Goal: Navigation & Orientation: Understand site structure

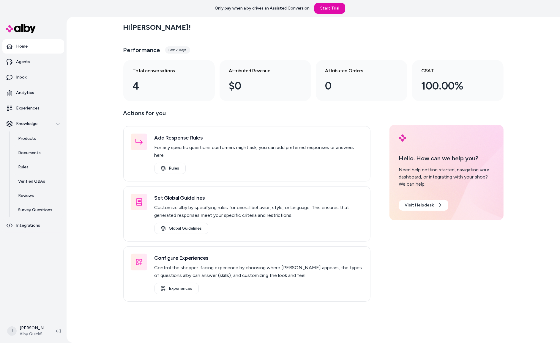
click at [107, 153] on div "Hi [PERSON_NAME] ! Performance Last 7 days Total conversations 4 Attributed Rev…" at bounding box center [313, 180] width 493 height 326
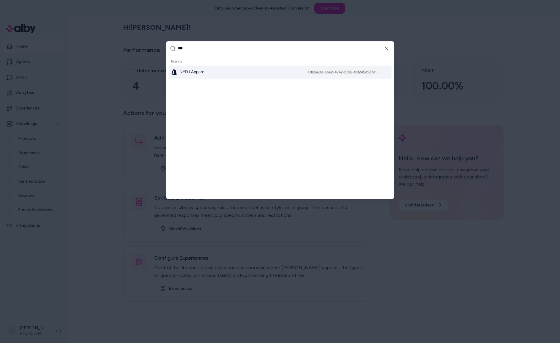
type input "***"
click at [191, 72] on span "NYDJ Apparel" at bounding box center [192, 72] width 26 height 6
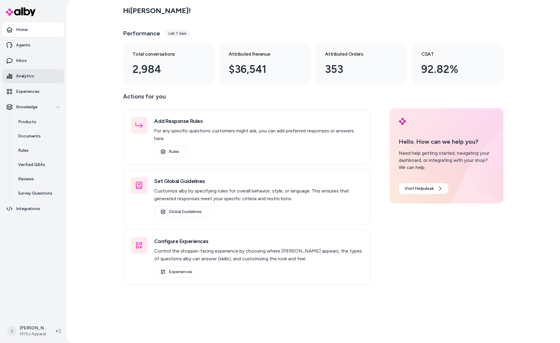
click at [21, 76] on p "Analytics" at bounding box center [25, 76] width 18 height 6
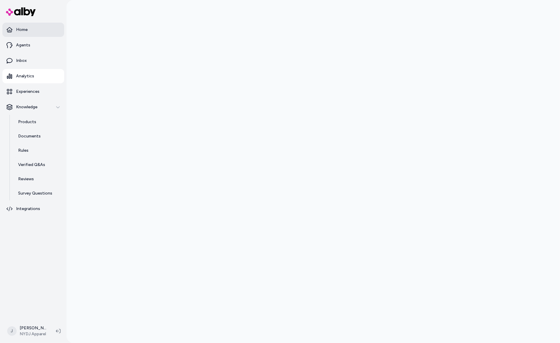
click at [20, 29] on p "Home" at bounding box center [22, 30] width 12 height 6
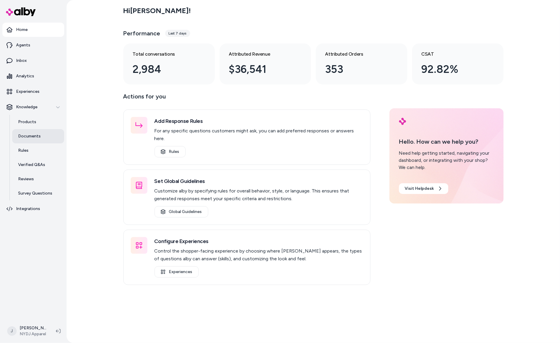
click at [38, 140] on link "Documents" at bounding box center [38, 136] width 52 height 14
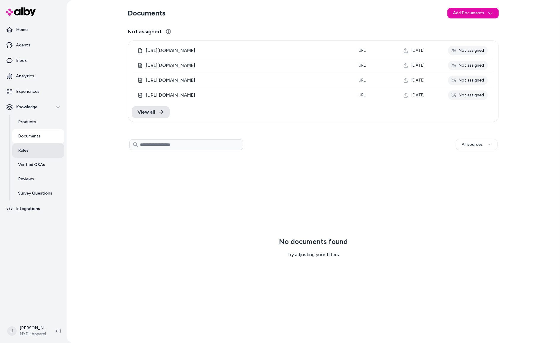
click at [30, 148] on link "Rules" at bounding box center [38, 150] width 52 height 14
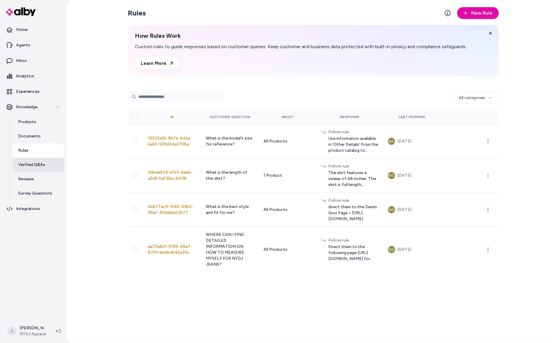
click at [35, 162] on p "Verified Q&As" at bounding box center [31, 165] width 27 height 6
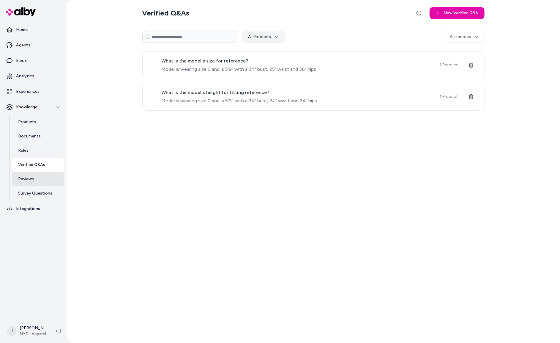
click at [32, 181] on p "Reviews" at bounding box center [26, 179] width 16 height 6
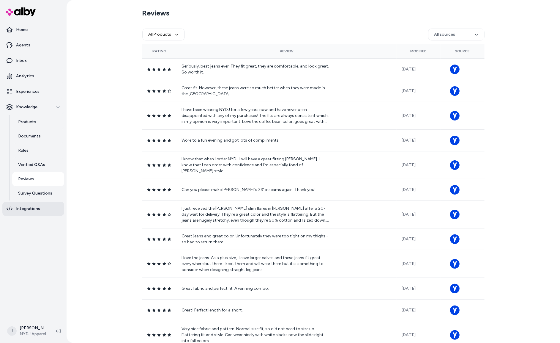
click at [35, 205] on link "Integrations" at bounding box center [33, 208] width 62 height 14
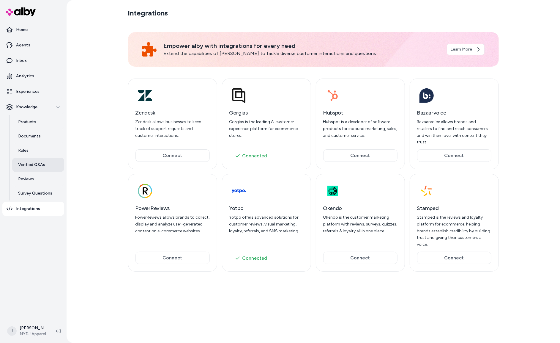
click at [36, 167] on p "Verified Q&As" at bounding box center [31, 165] width 27 height 6
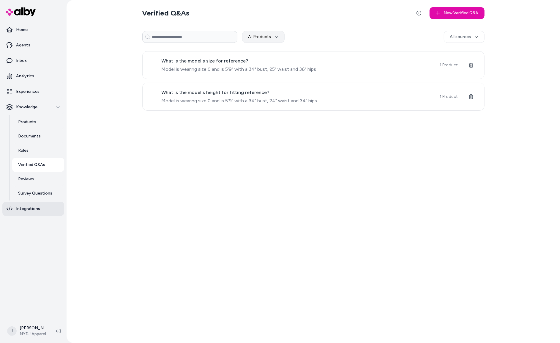
click at [30, 207] on p "Integrations" at bounding box center [28, 209] width 24 height 6
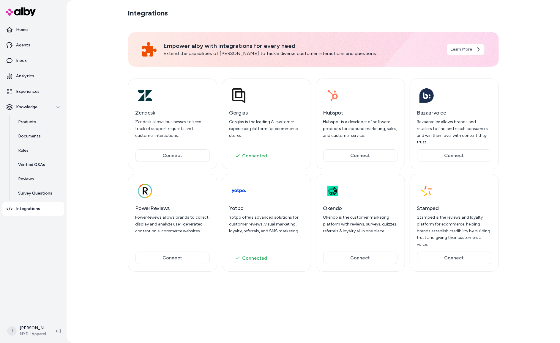
click at [34, 332] on html "Home Agents Inbox Analytics Experiences Knowledge Products Documents Rules Veri…" at bounding box center [280, 171] width 560 height 343
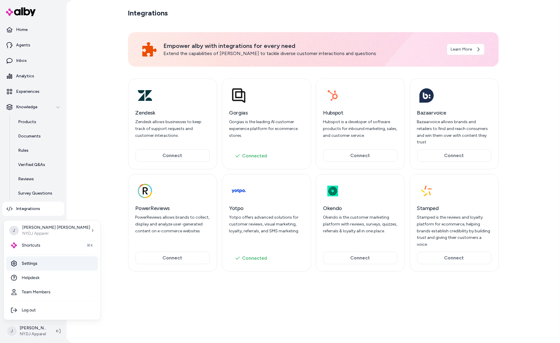
click at [40, 258] on link "Settings" at bounding box center [52, 263] width 92 height 14
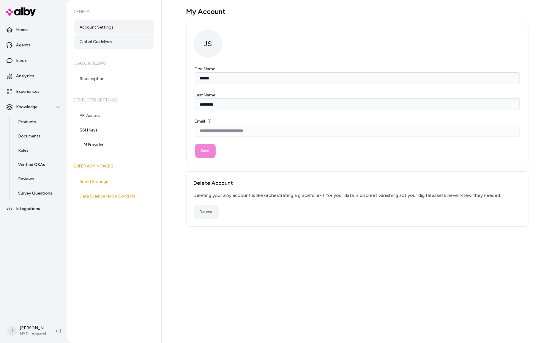
click at [106, 42] on link "Global Guidelines" at bounding box center [114, 42] width 81 height 14
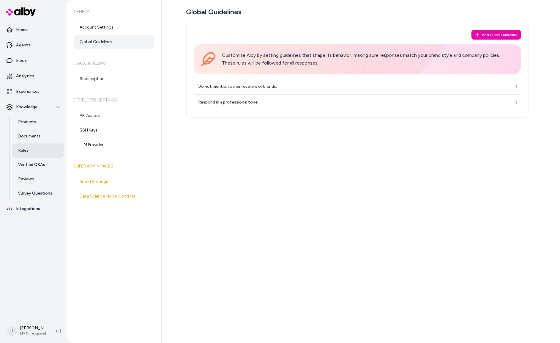
click at [20, 151] on p "Rules" at bounding box center [23, 150] width 10 height 6
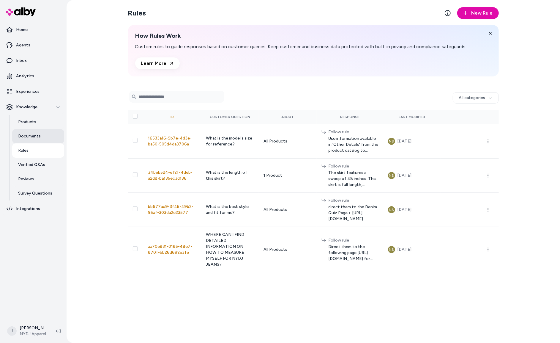
click at [30, 137] on p "Documents" at bounding box center [29, 136] width 23 height 6
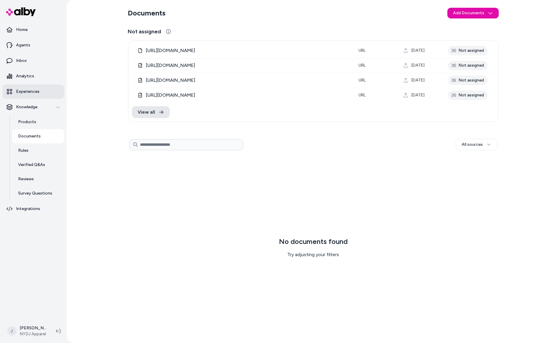
click at [24, 91] on p "Experiences" at bounding box center [27, 92] width 23 height 6
